Goal: Find specific page/section: Find specific page/section

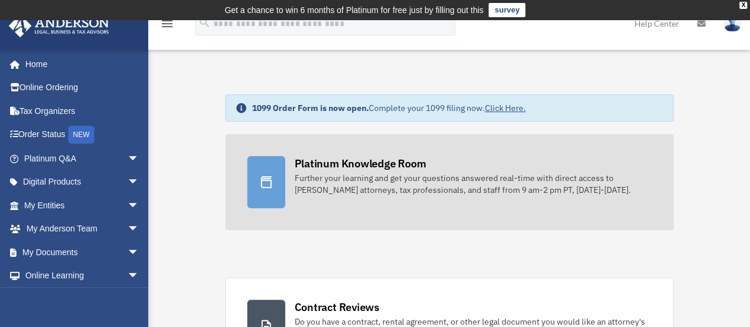
click at [394, 163] on div "Platinum Knowledge Room" at bounding box center [361, 163] width 132 height 15
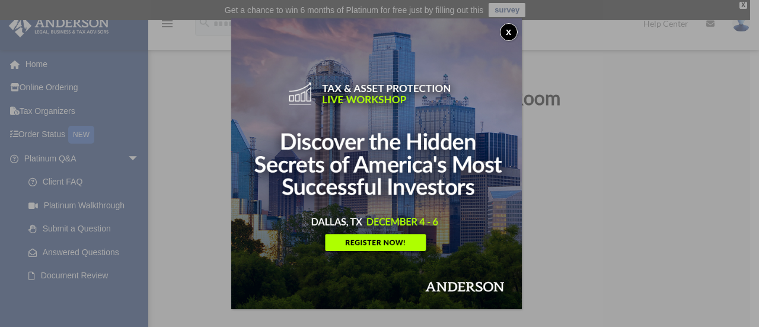
click at [511, 31] on button "x" at bounding box center [509, 32] width 18 height 18
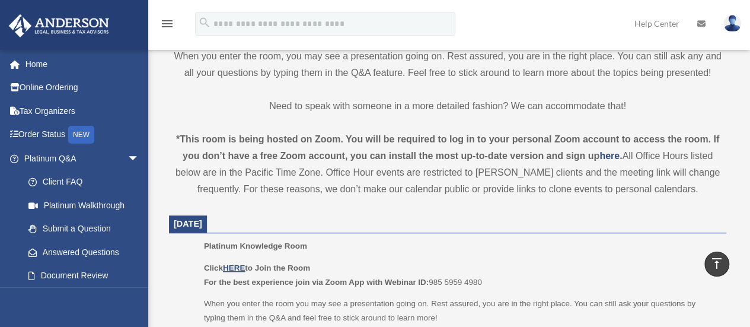
scroll to position [357, 0]
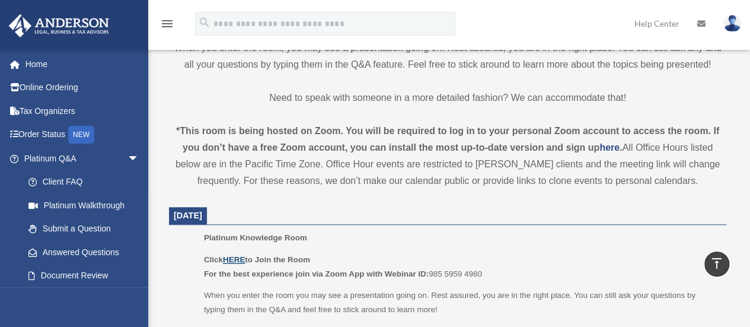
click at [237, 258] on u "HERE" at bounding box center [234, 259] width 22 height 9
